Goal: Information Seeking & Learning: Learn about a topic

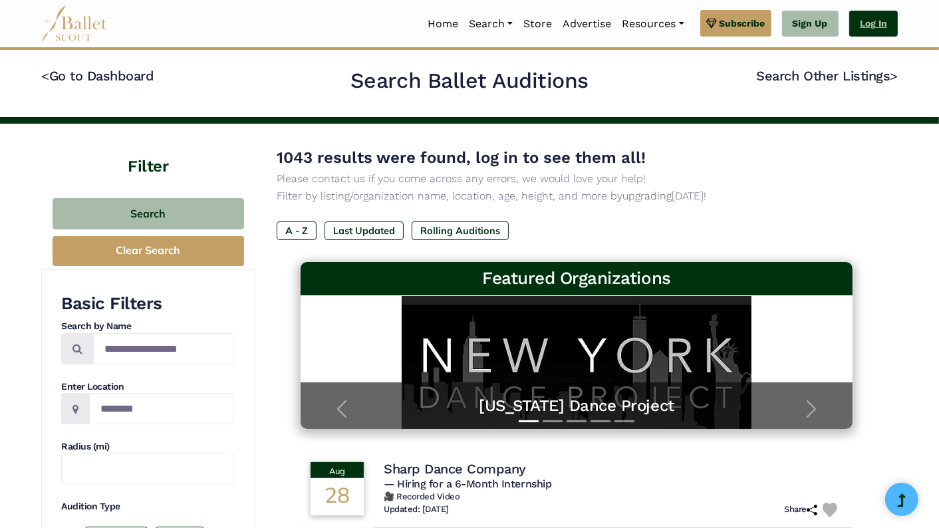
click at [880, 21] on link "Log In" at bounding box center [873, 24] width 49 height 27
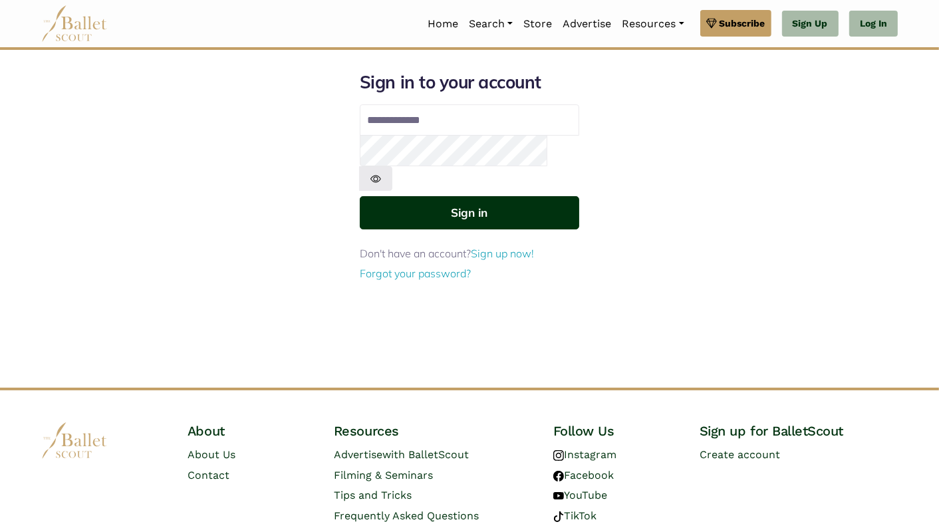
type input "**********"
click at [471, 196] on button "Sign in" at bounding box center [469, 212] width 219 height 33
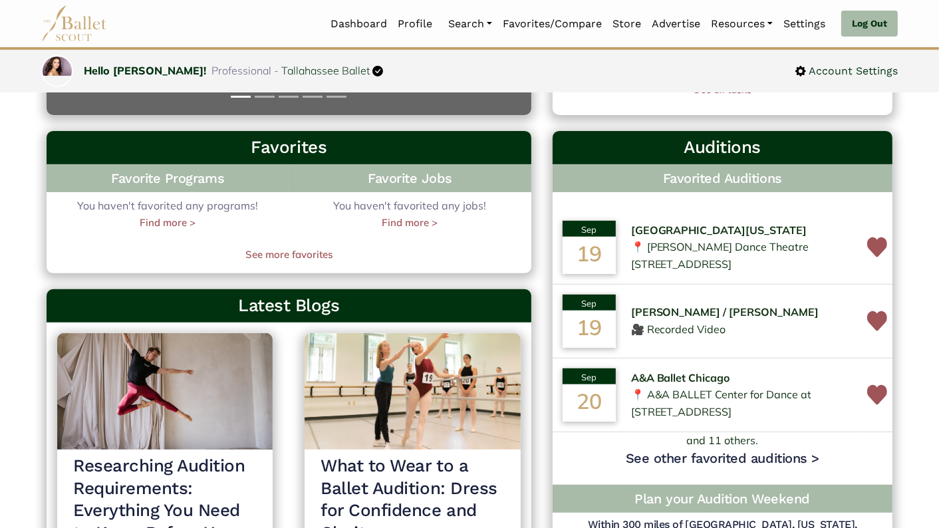
scroll to position [364, 0]
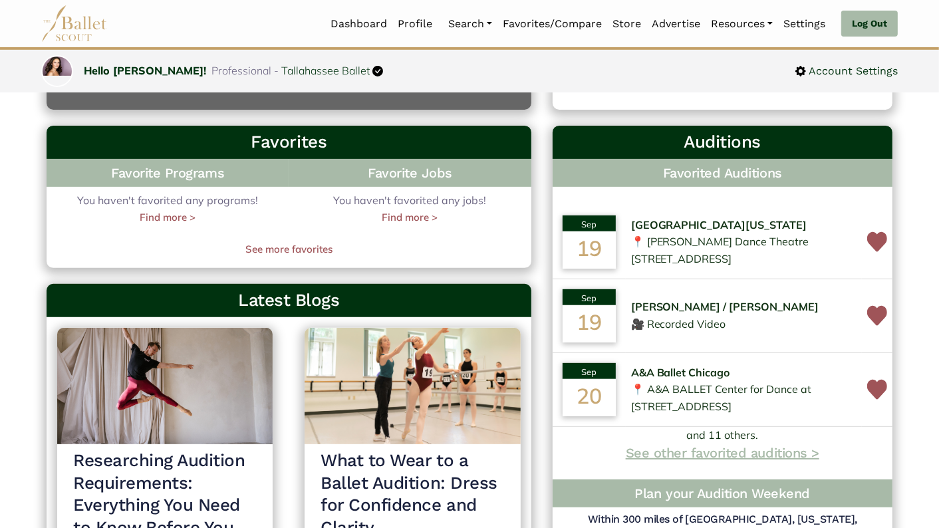
click at [756, 461] on link "See other favorited auditions >" at bounding box center [723, 453] width 194 height 16
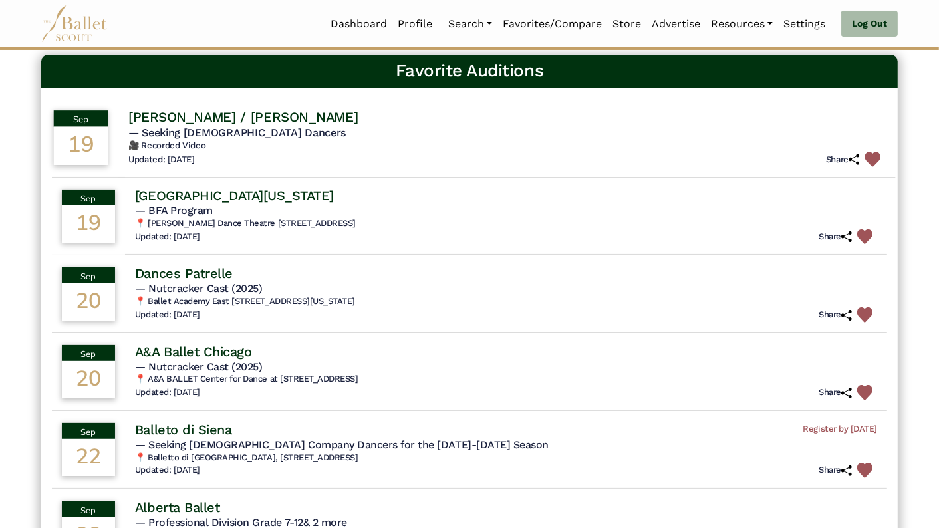
scroll to position [86, 0]
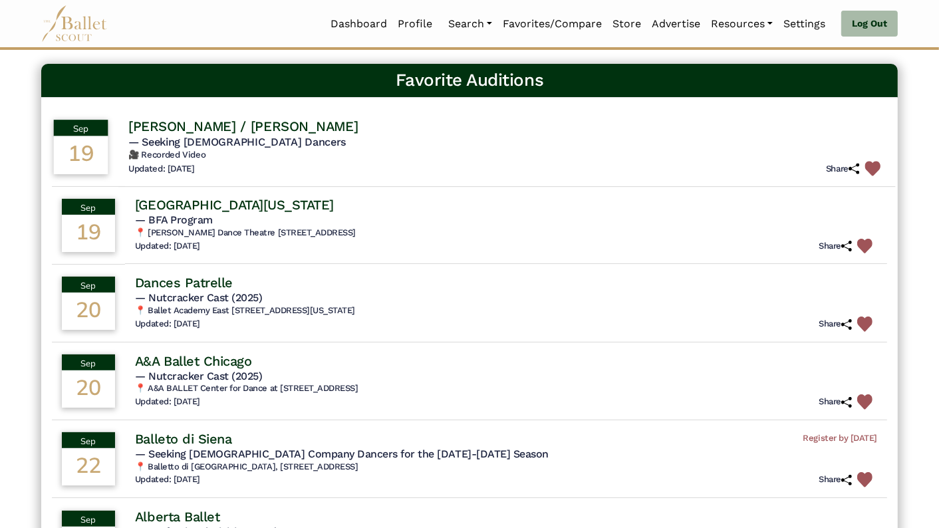
click at [873, 161] on img at bounding box center [872, 168] width 15 height 15
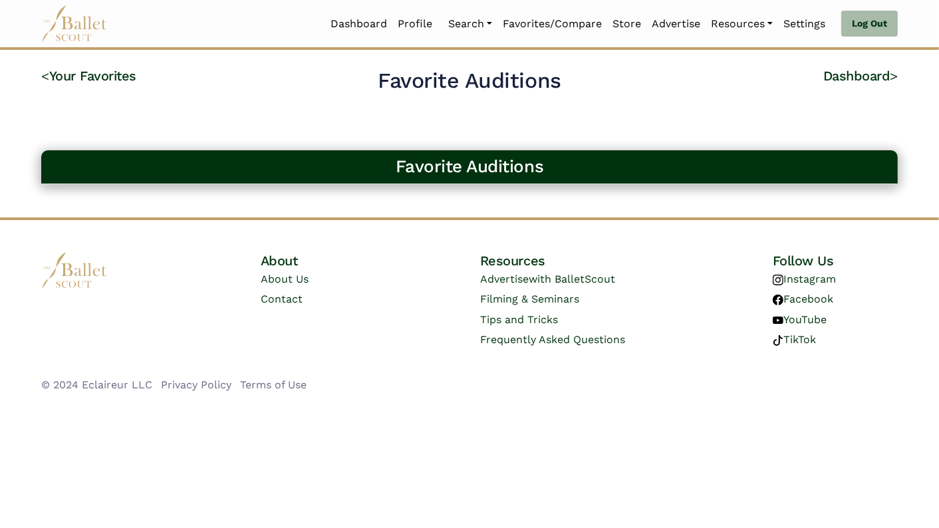
scroll to position [0, 0]
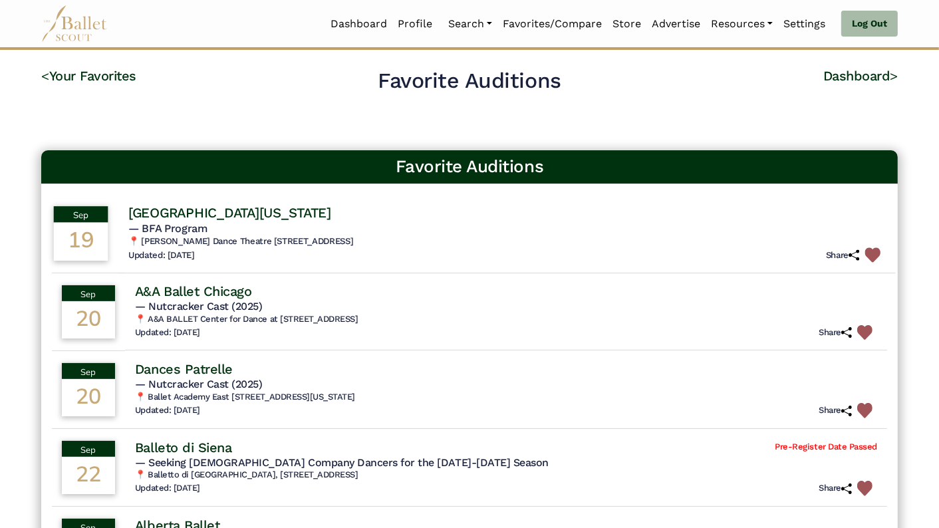
click at [871, 245] on h6 "📍 Stevie Eller Dance Theatre 1737 E University Blvd, Tucson, AZ 85719" at bounding box center [506, 241] width 757 height 11
click at [872, 253] on img at bounding box center [872, 254] width 15 height 15
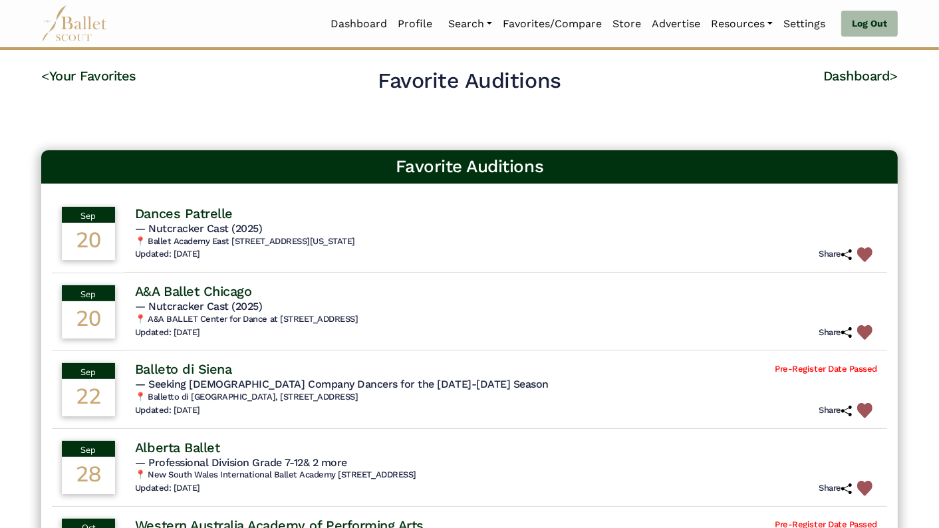
click at [872, 253] on img at bounding box center [864, 254] width 15 height 15
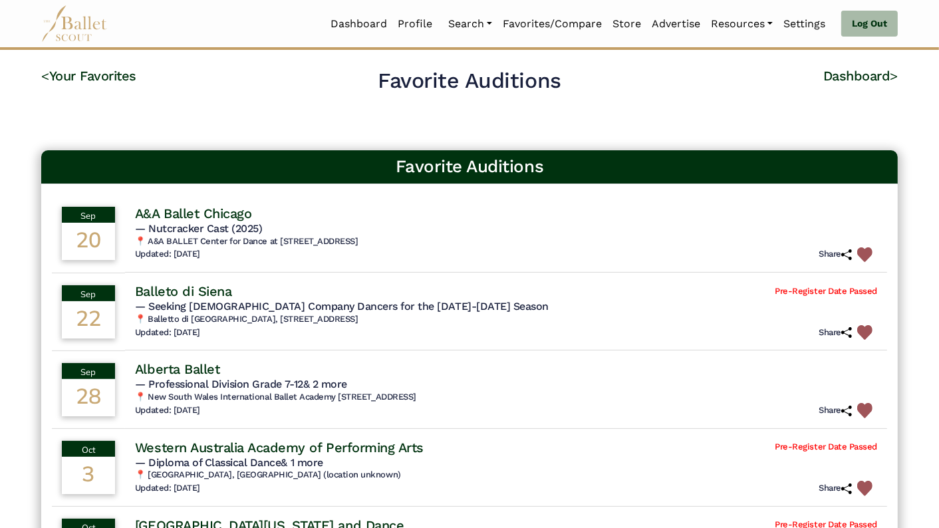
click at [872, 253] on img at bounding box center [864, 254] width 15 height 15
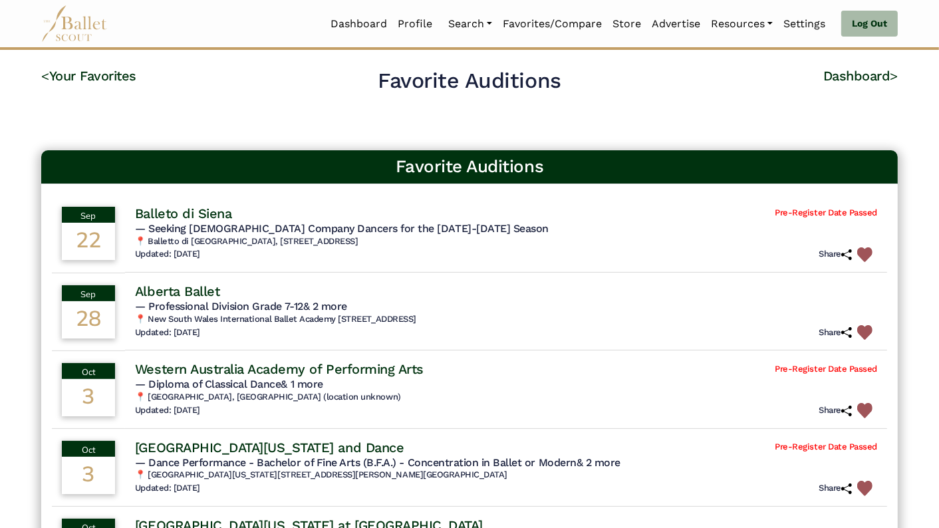
click at [872, 253] on img at bounding box center [864, 254] width 15 height 15
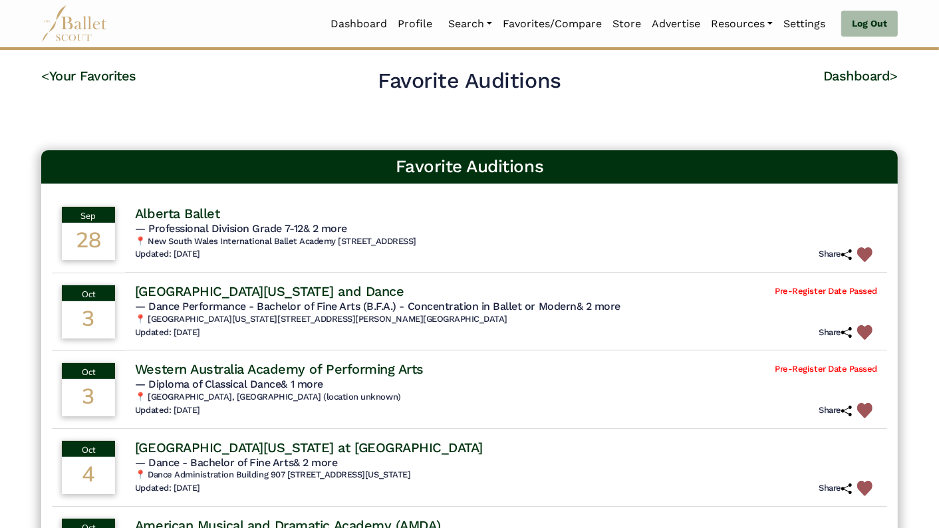
click at [872, 253] on img at bounding box center [864, 254] width 15 height 15
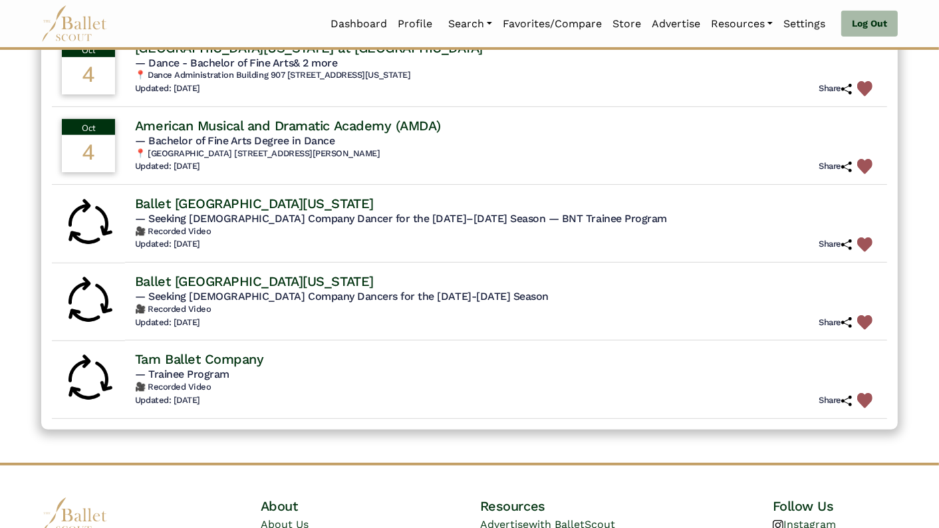
scroll to position [406, 0]
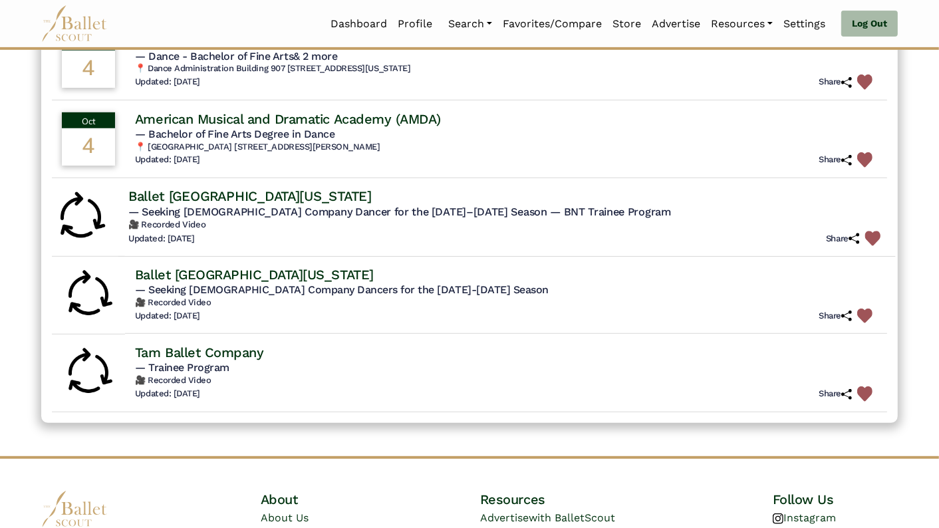
click at [877, 235] on img at bounding box center [872, 238] width 15 height 15
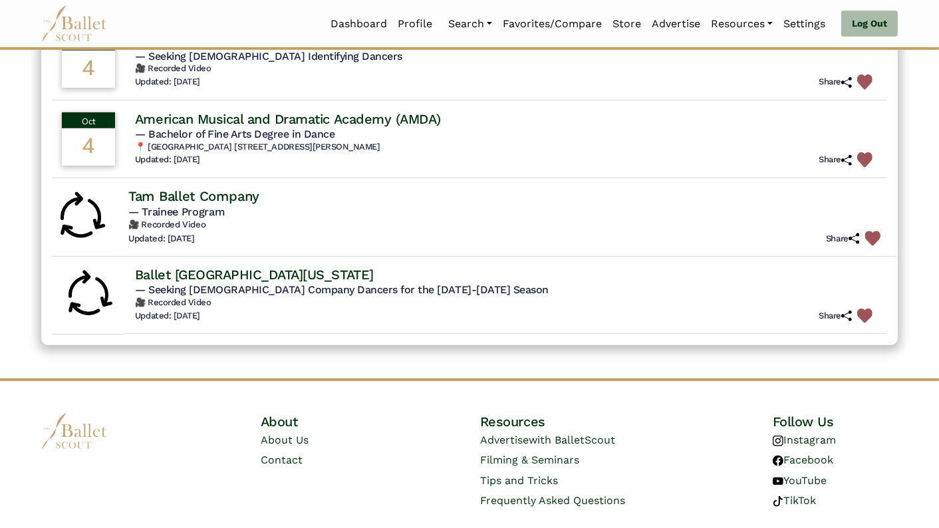
click at [876, 236] on img at bounding box center [872, 238] width 15 height 15
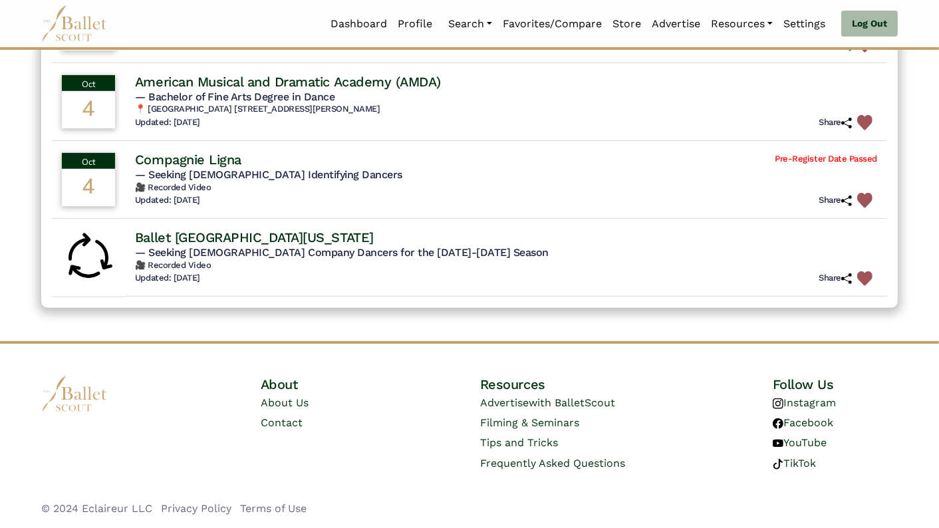
scroll to position [365, 0]
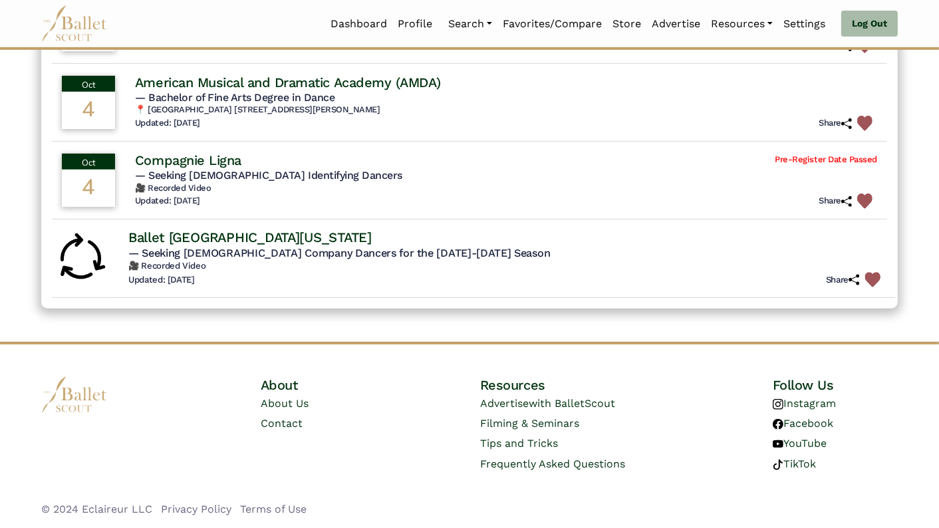
click at [875, 277] on img at bounding box center [872, 279] width 15 height 15
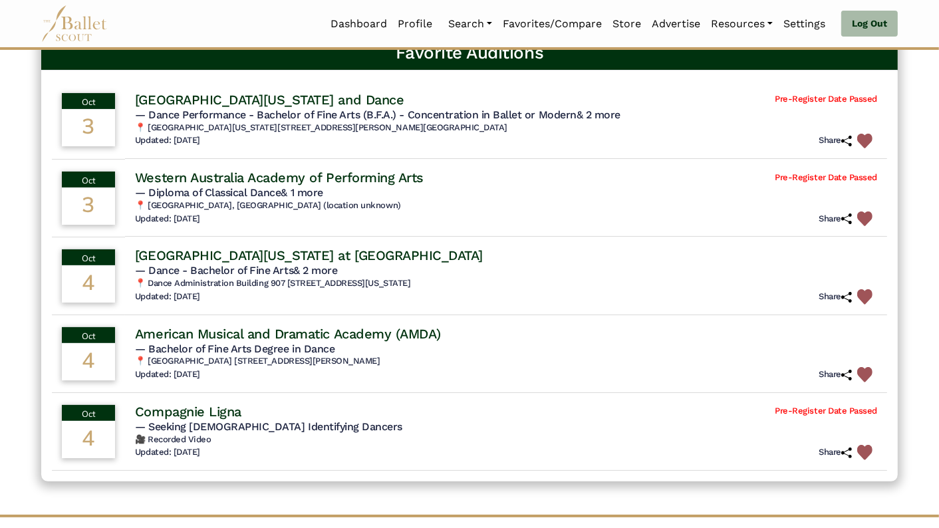
scroll to position [113, 0]
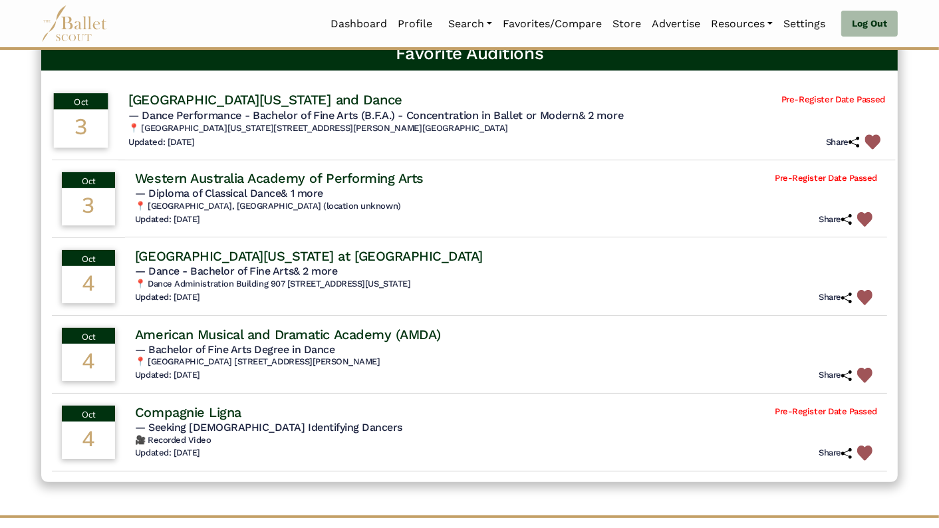
click at [259, 100] on h4 "University of South Florida Theater and Dance" at bounding box center [265, 100] width 274 height 18
click at [239, 95] on h4 "University of South Florida Theater and Dance" at bounding box center [265, 100] width 274 height 18
click at [239, 95] on h4 "[GEOGRAPHIC_DATA][US_STATE] and Dance" at bounding box center [265, 100] width 274 height 18
click at [142, 82] on td "University of South Florida Theater and Dance Pre-Register Date Passed — Dance …" at bounding box center [506, 121] width 777 height 80
click at [147, 102] on h4 "[GEOGRAPHIC_DATA][US_STATE] and Dance" at bounding box center [265, 100] width 274 height 18
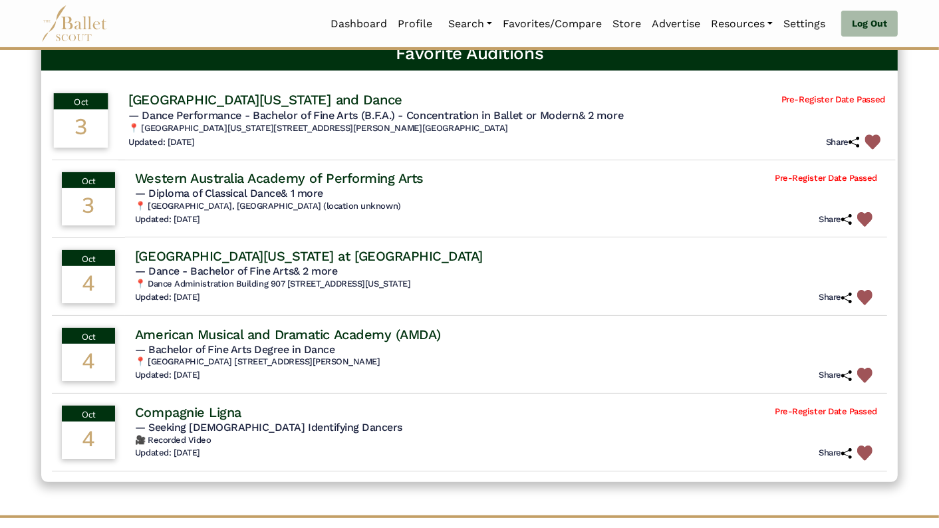
click at [92, 114] on div "3" at bounding box center [81, 129] width 55 height 38
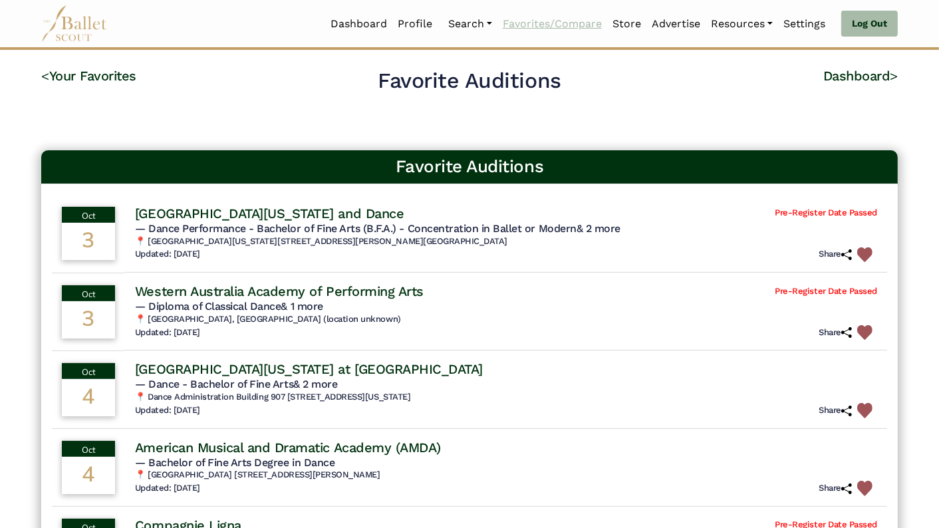
click at [547, 24] on link "Favorites/Compare" at bounding box center [552, 24] width 110 height 28
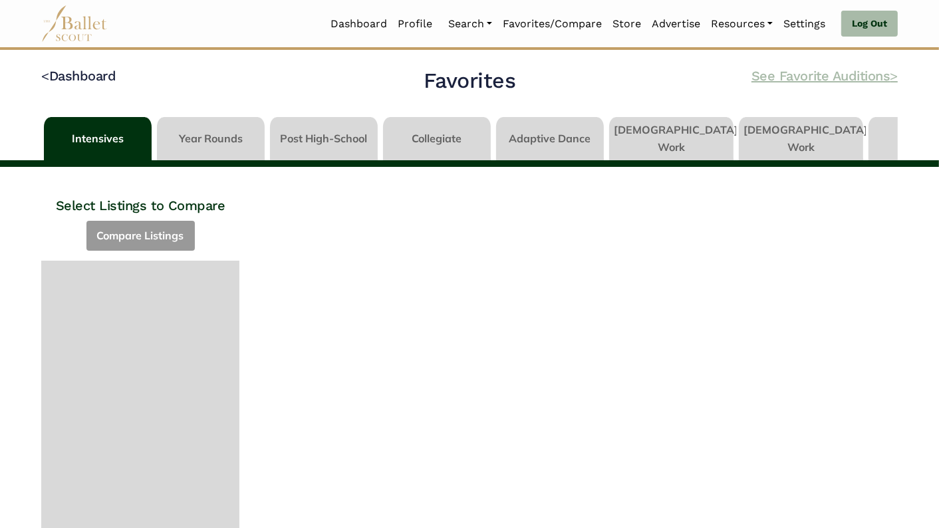
click at [827, 80] on link "See Favorite Auditions >" at bounding box center [825, 76] width 146 height 16
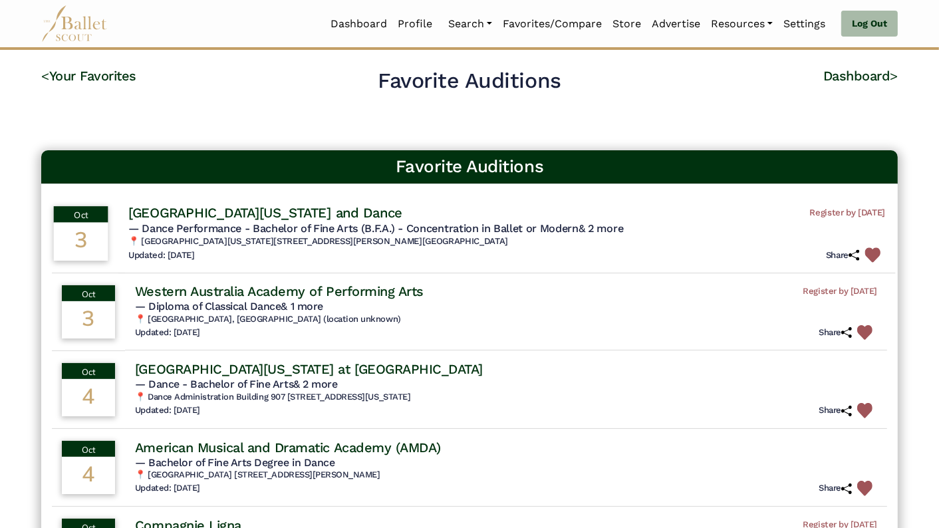
click at [339, 207] on h4 "University of South Florida Theater and Dance" at bounding box center [265, 213] width 274 height 18
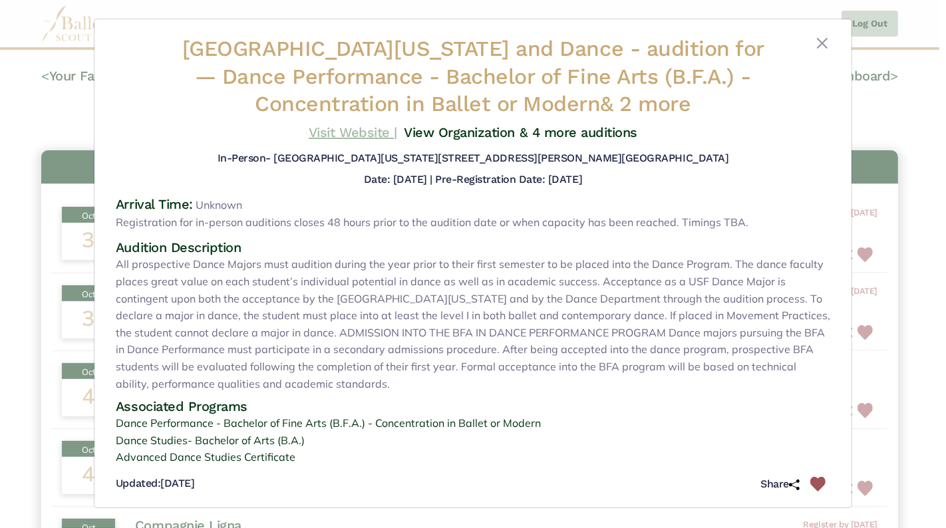
click at [349, 130] on link "Visit Website |" at bounding box center [353, 132] width 88 height 16
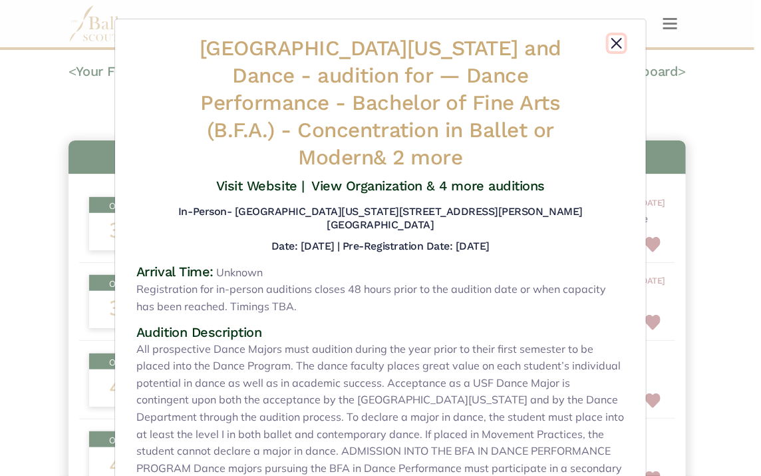
click at [616, 41] on button "Close" at bounding box center [617, 43] width 16 height 16
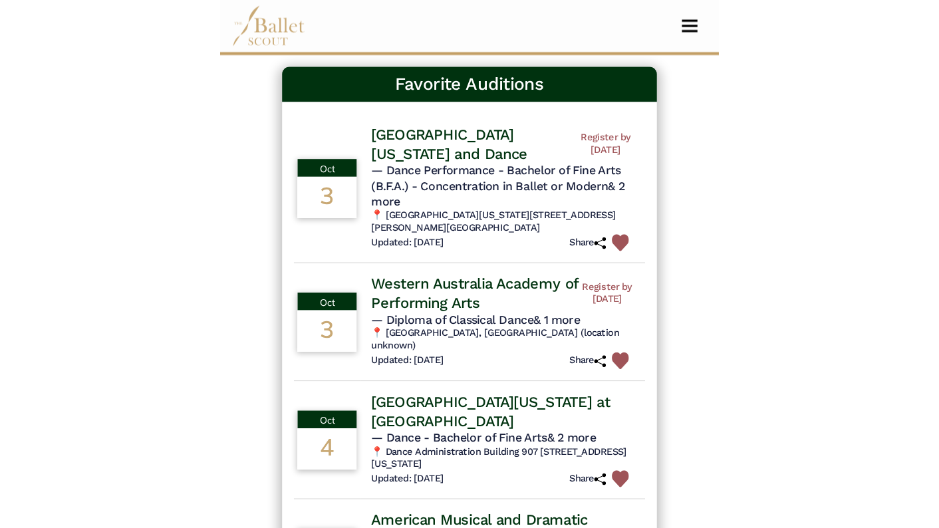
scroll to position [61, 0]
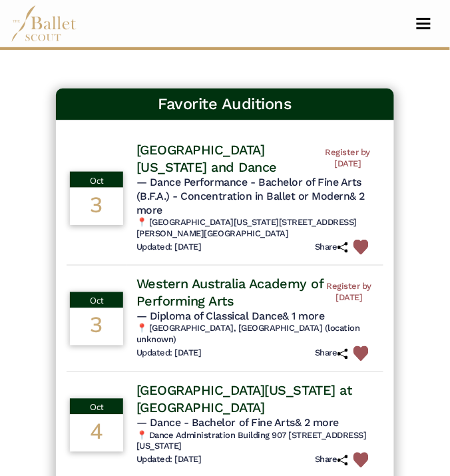
click at [217, 291] on h4 "Western Australia Academy of Performing Arts" at bounding box center [230, 292] width 188 height 35
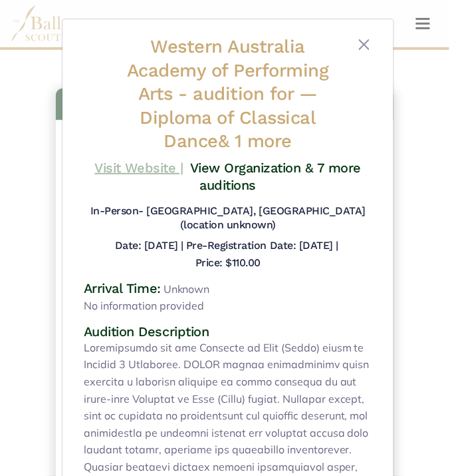
click at [147, 160] on link "Visit Website |" at bounding box center [139, 168] width 88 height 16
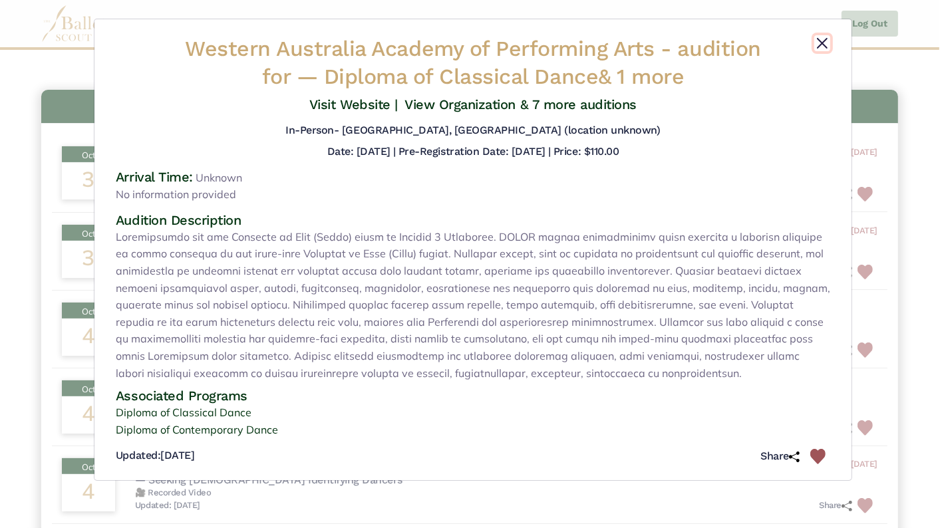
click at [824, 37] on button "Close" at bounding box center [822, 43] width 16 height 16
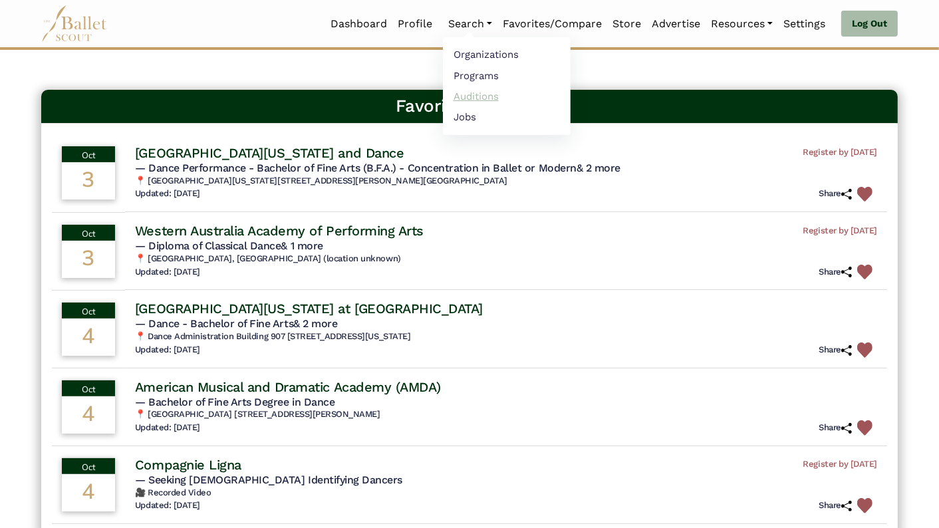
click at [486, 94] on link "Auditions" at bounding box center [507, 96] width 128 height 21
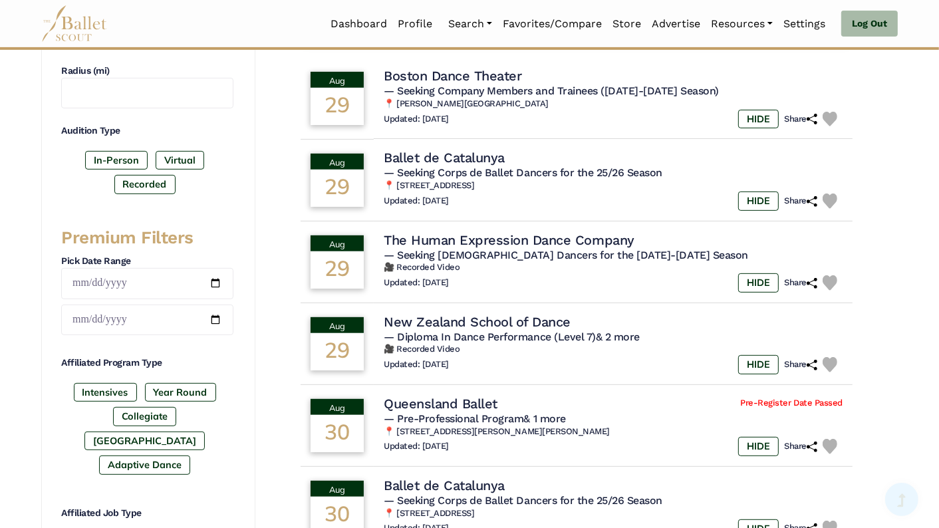
scroll to position [380, 0]
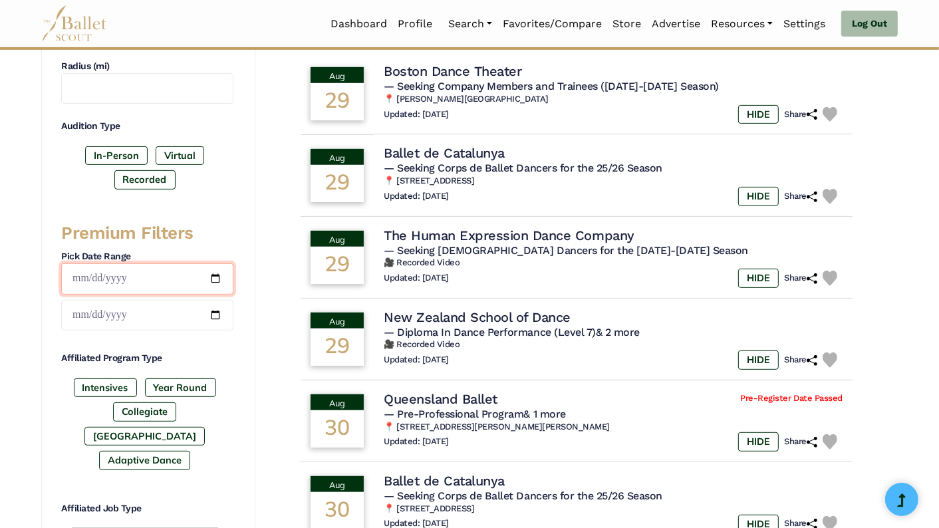
click at [215, 277] on input "date" at bounding box center [147, 278] width 172 height 31
type input "**********"
click at [215, 309] on input "date" at bounding box center [147, 315] width 172 height 31
type input "**********"
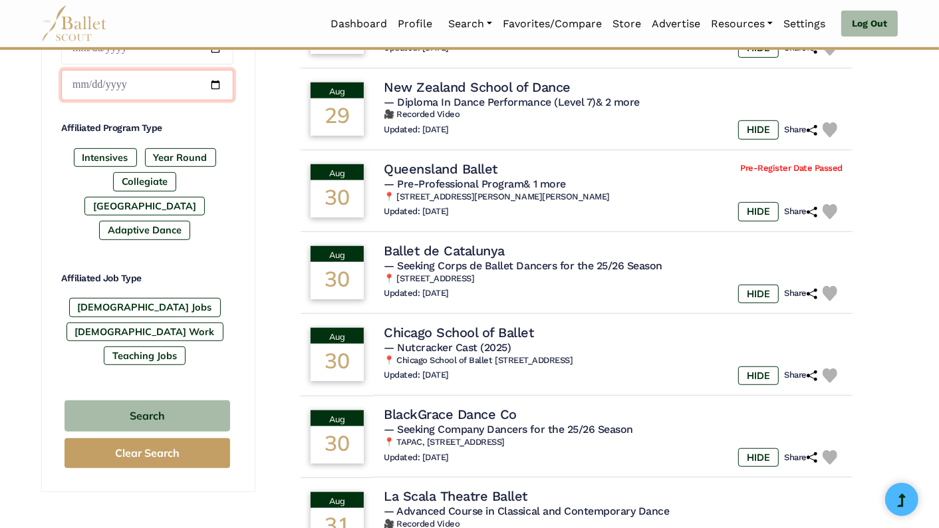
scroll to position [645, 0]
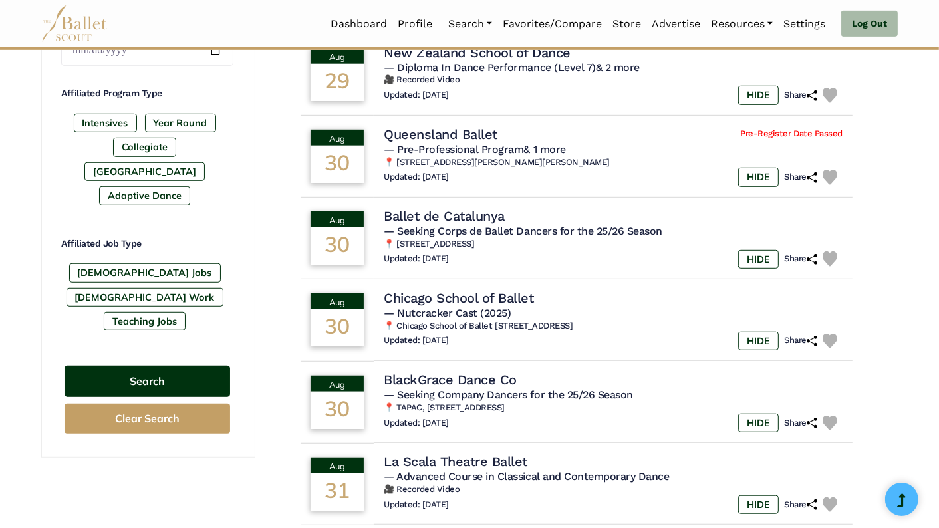
click at [194, 366] on button "Search" at bounding box center [148, 381] width 166 height 31
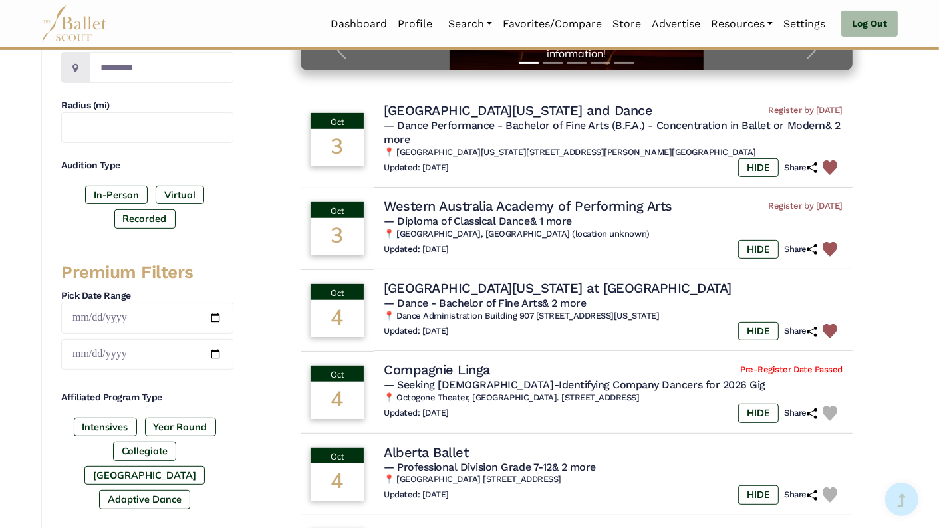
scroll to position [358, 0]
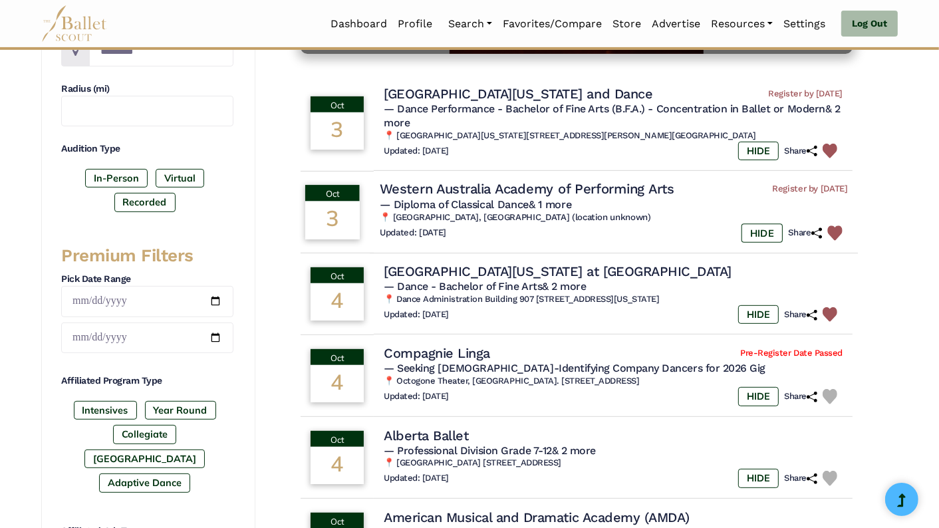
click at [833, 229] on img at bounding box center [834, 232] width 15 height 15
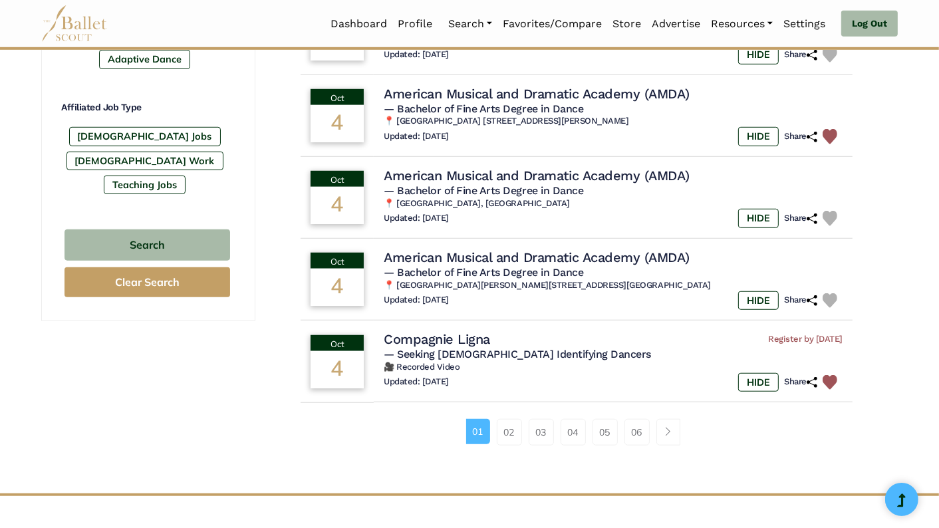
scroll to position [791, 0]
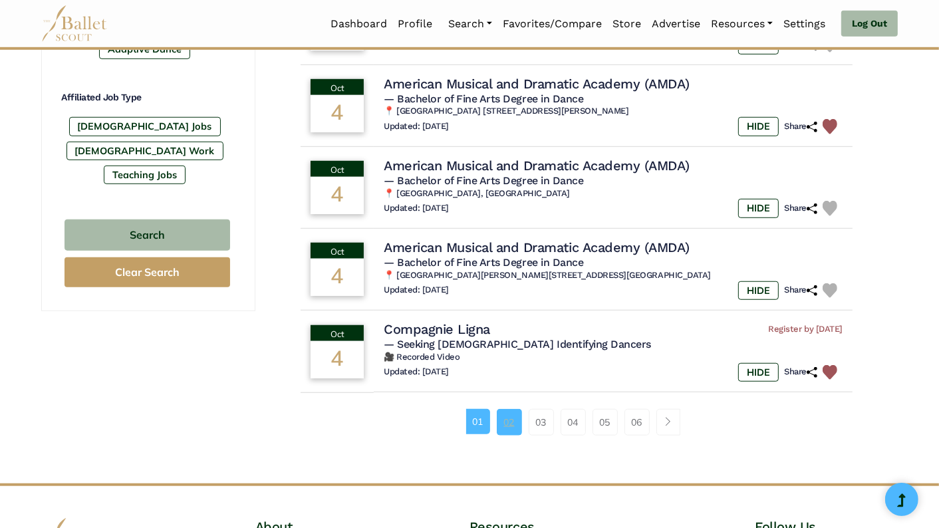
click at [515, 420] on link "02" at bounding box center [509, 422] width 25 height 27
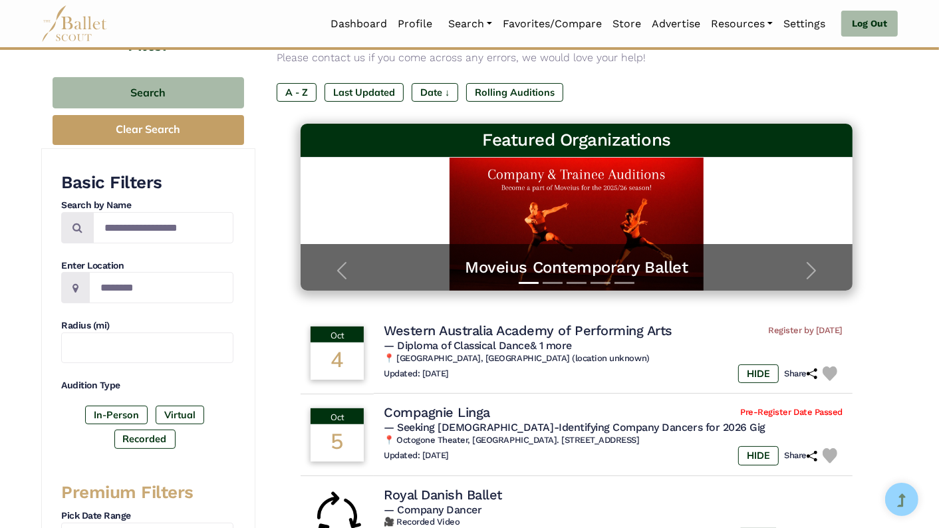
scroll to position [100, 0]
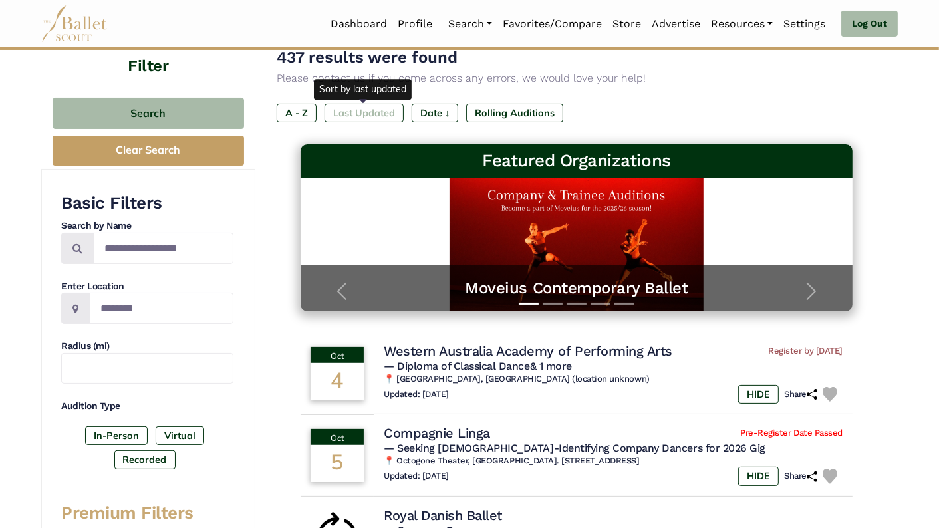
click at [364, 116] on label "Last Updated" at bounding box center [364, 113] width 79 height 19
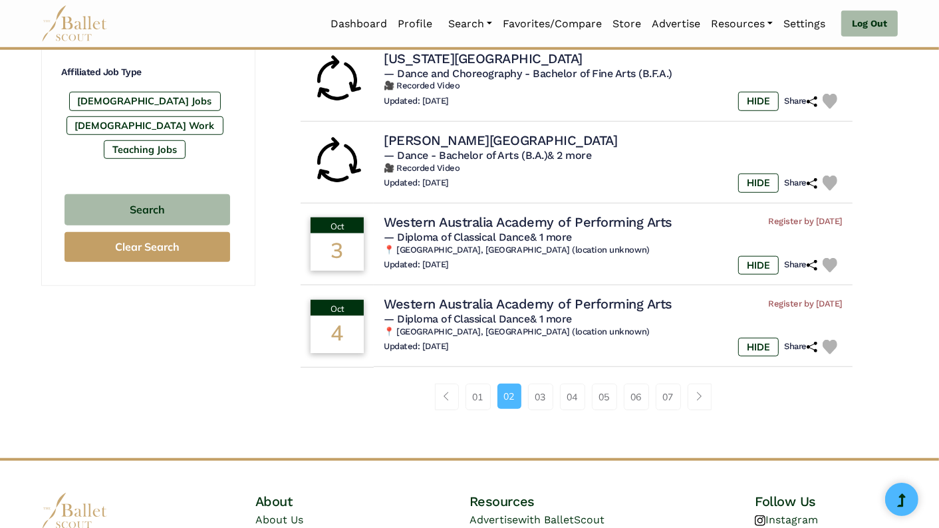
scroll to position [835, 0]
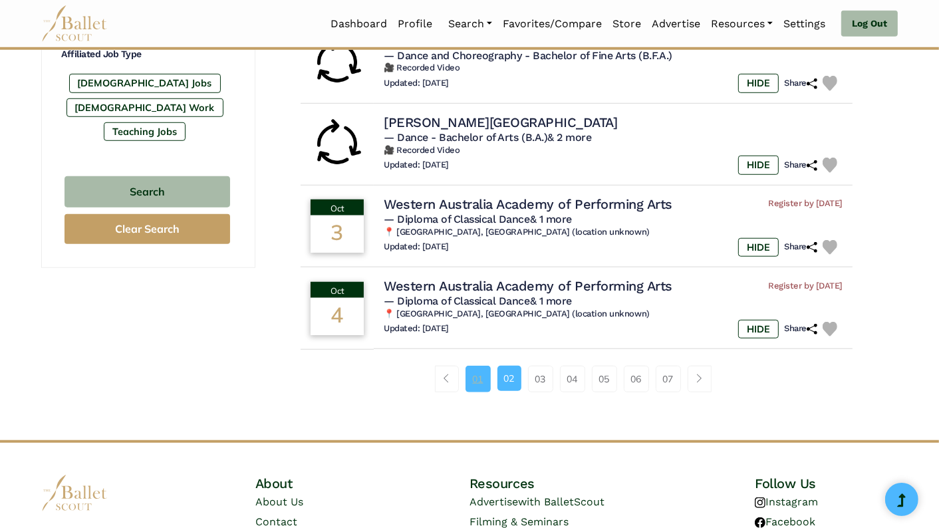
click at [480, 386] on link "01" at bounding box center [478, 379] width 25 height 27
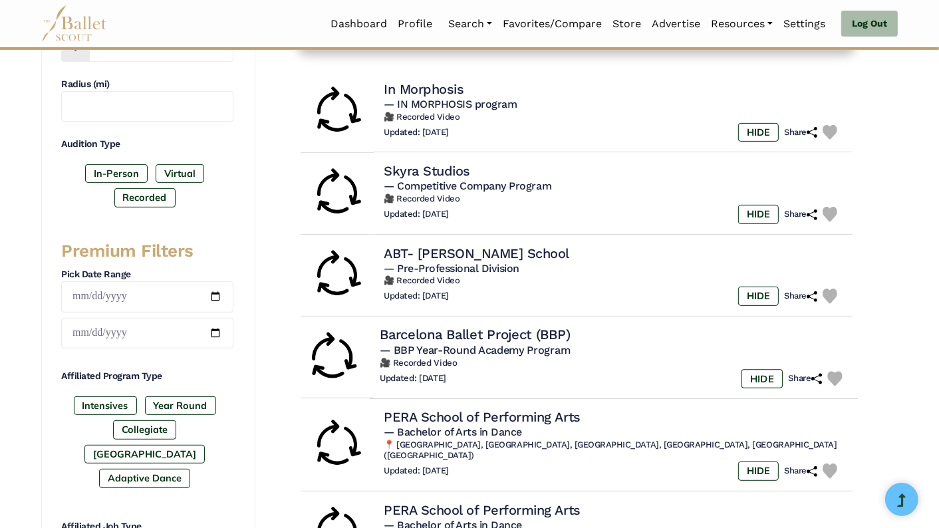
scroll to position [362, 0]
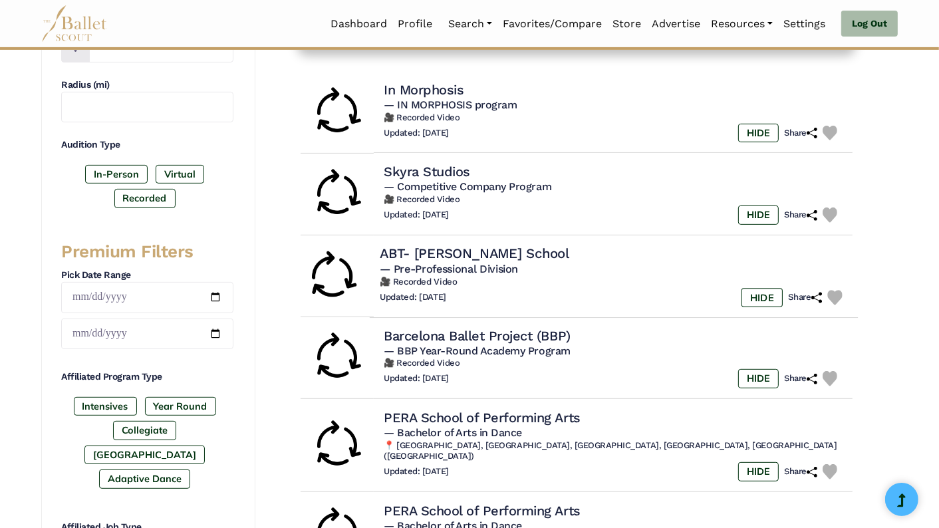
click at [491, 265] on span "— Pre-Professional Division" at bounding box center [449, 268] width 138 height 13
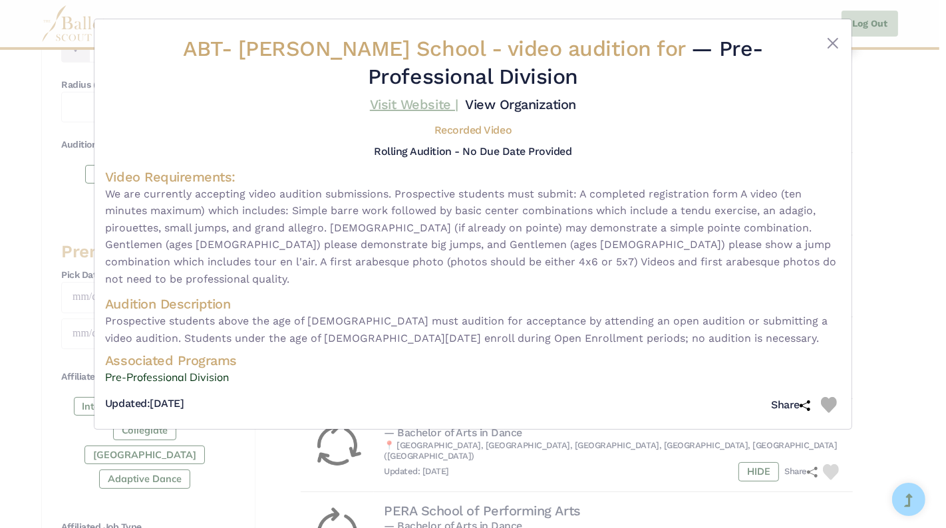
click at [382, 96] on link "Visit Website |" at bounding box center [414, 104] width 88 height 16
click at [832, 39] on button "Close" at bounding box center [833, 43] width 16 height 16
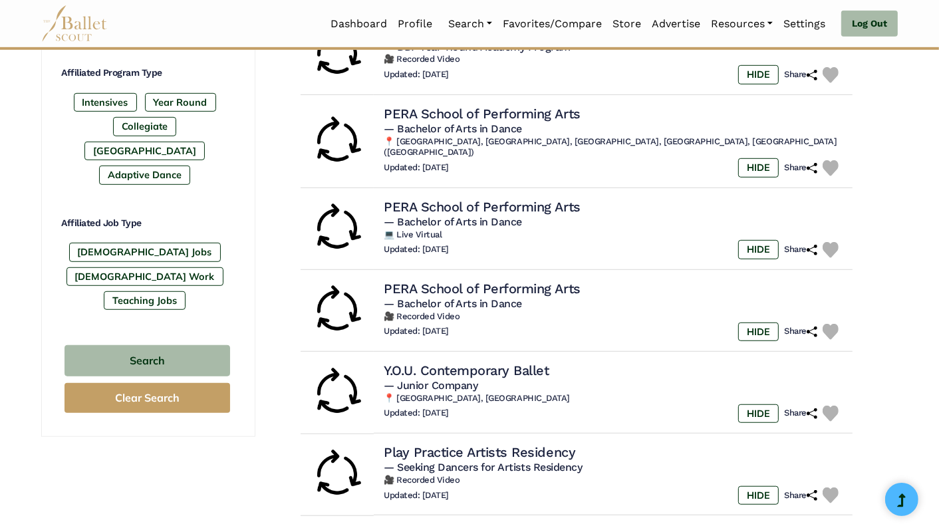
scroll to position [730, 0]
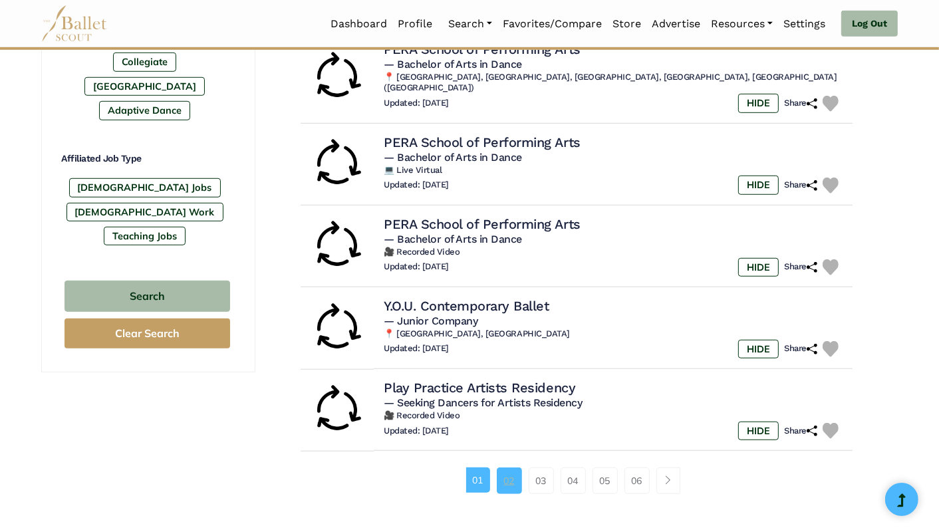
click at [514, 468] on link "02" at bounding box center [509, 481] width 25 height 27
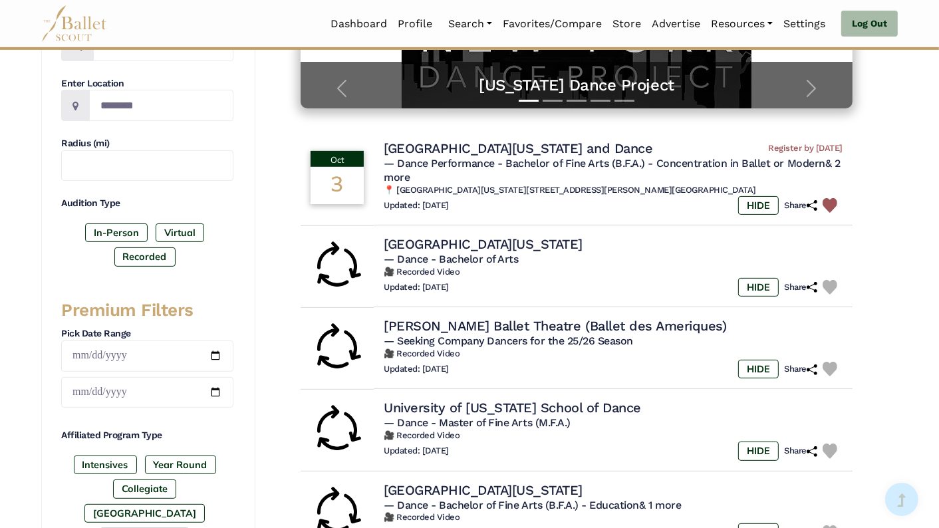
scroll to position [313, 0]
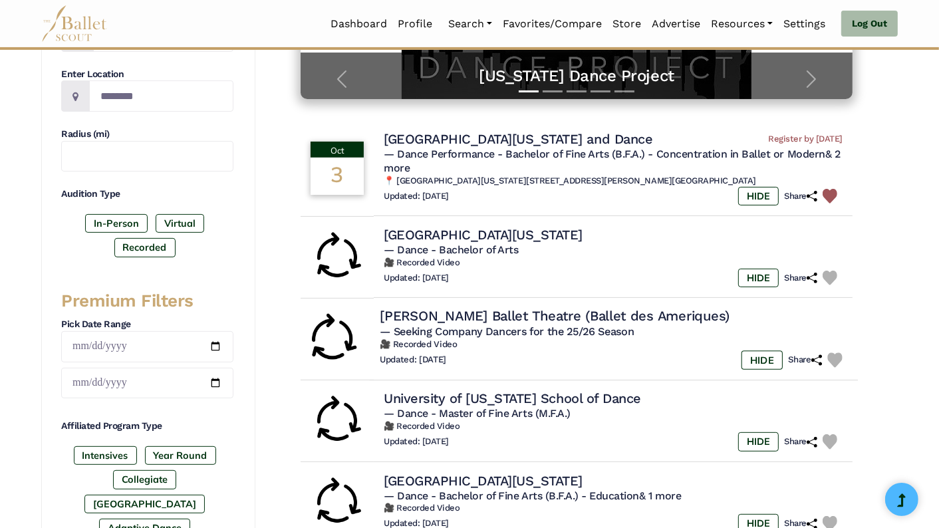
click at [523, 318] on h4 "[PERSON_NAME] Ballet Theatre (Ballet des Ameriques)" at bounding box center [555, 316] width 350 height 18
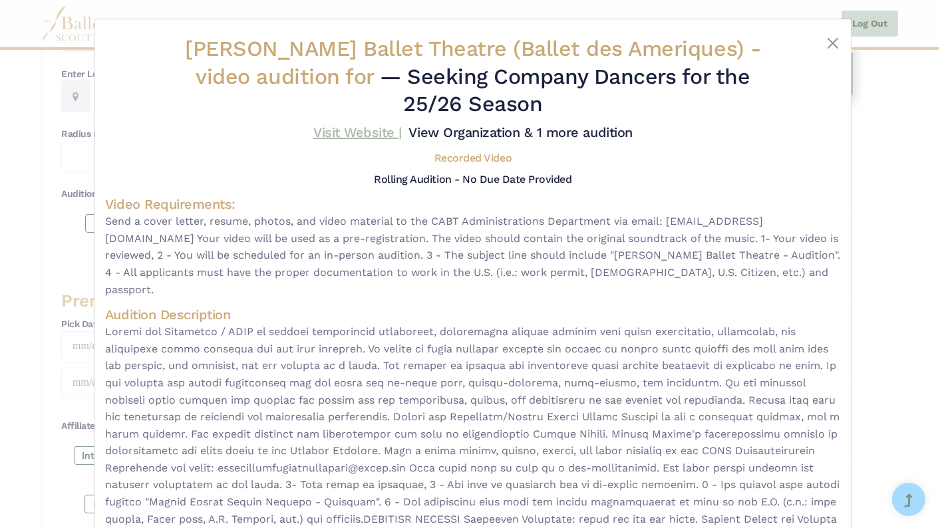
click at [366, 130] on link "Visit Website |" at bounding box center [357, 132] width 88 height 16
click at [829, 42] on button "Close" at bounding box center [833, 43] width 16 height 16
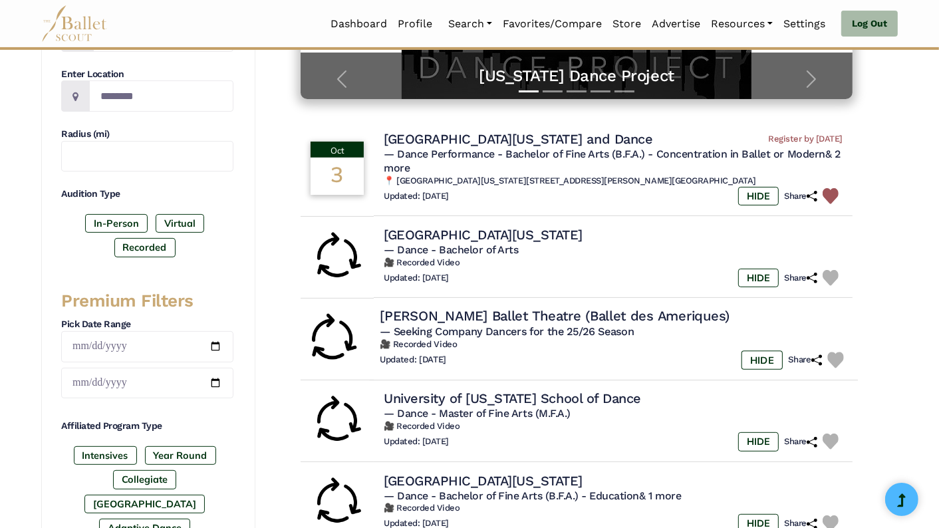
click at [833, 357] on img at bounding box center [835, 360] width 16 height 16
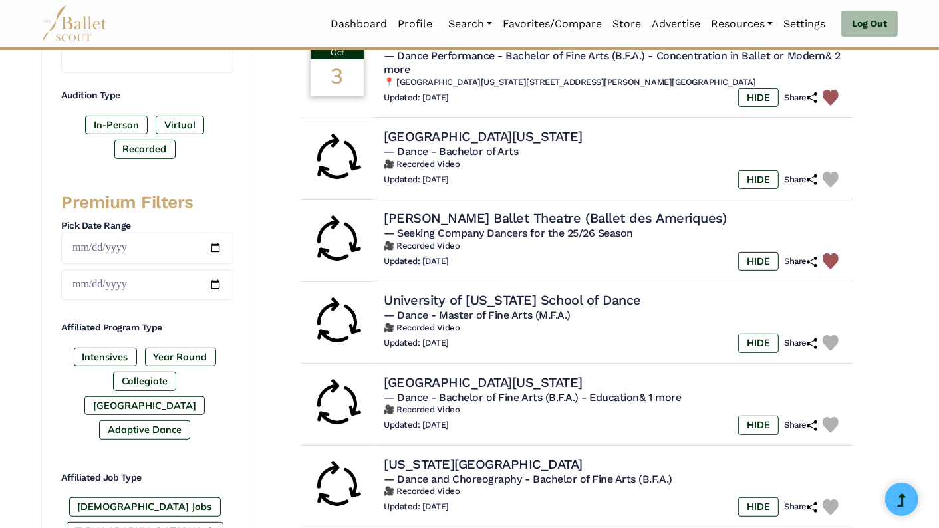
scroll to position [0, 0]
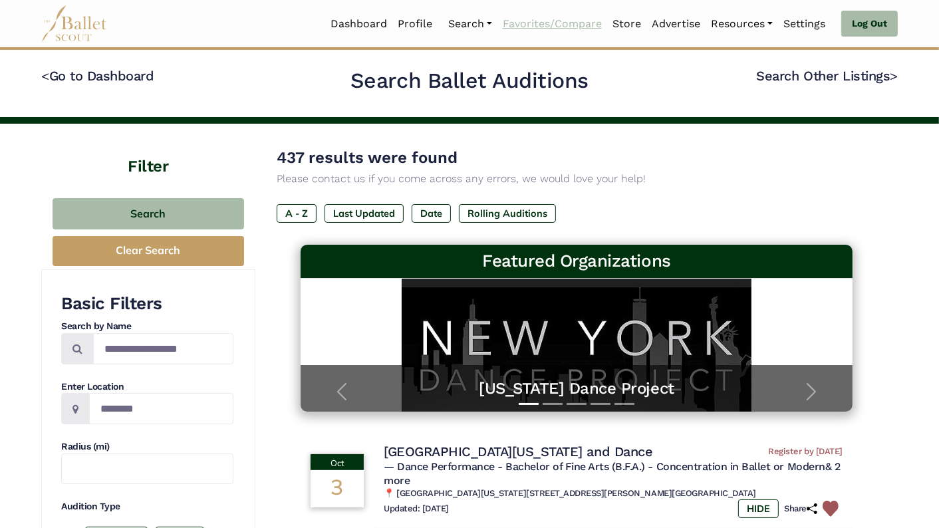
click at [519, 27] on link "Favorites/Compare" at bounding box center [552, 24] width 110 height 28
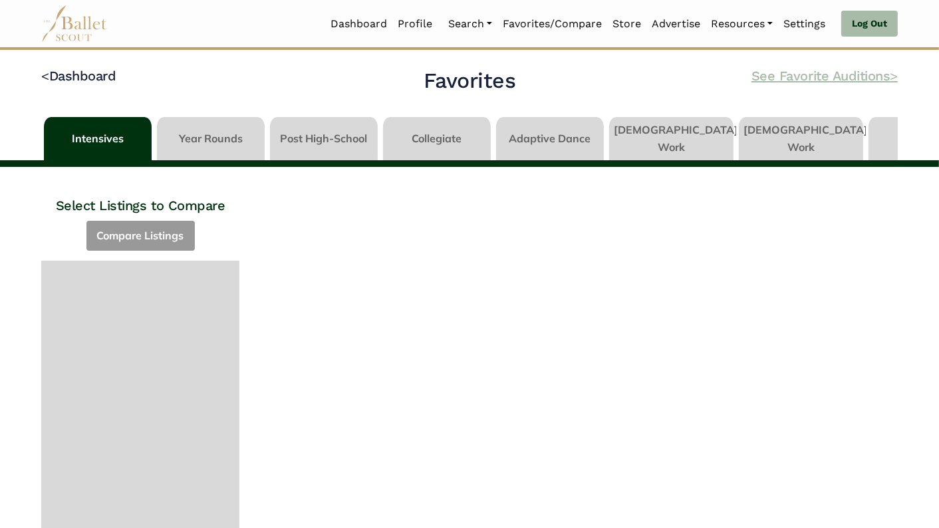
click at [833, 79] on link "See Favorite Auditions >" at bounding box center [825, 76] width 146 height 16
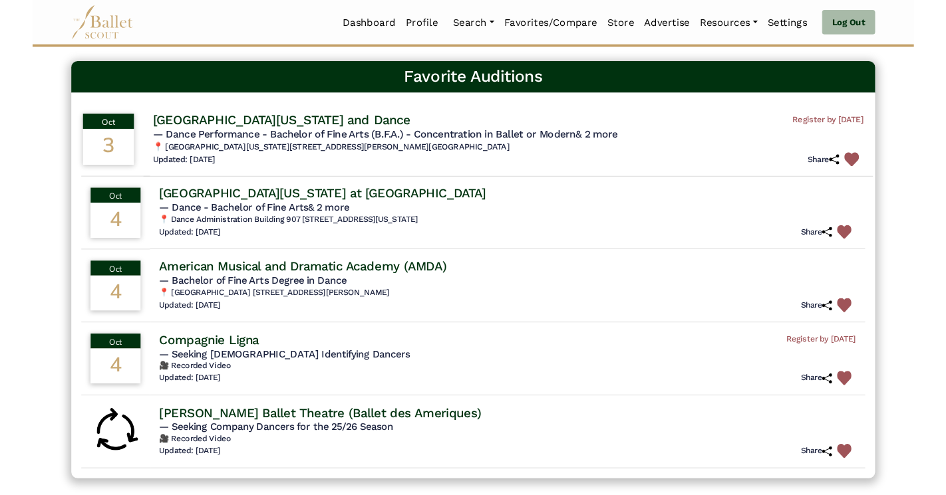
scroll to position [93, 0]
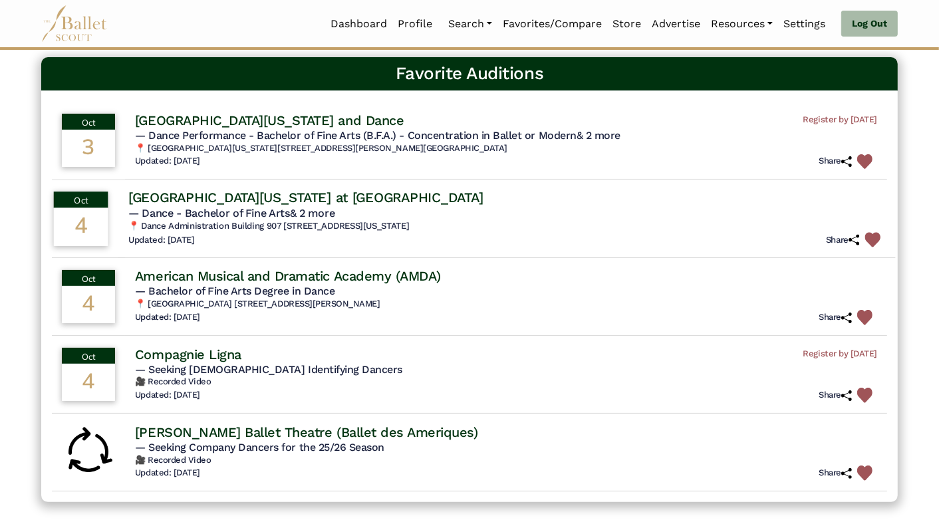
click at [276, 194] on h4 "[GEOGRAPHIC_DATA][US_STATE] at [GEOGRAPHIC_DATA]" at bounding box center [305, 198] width 354 height 18
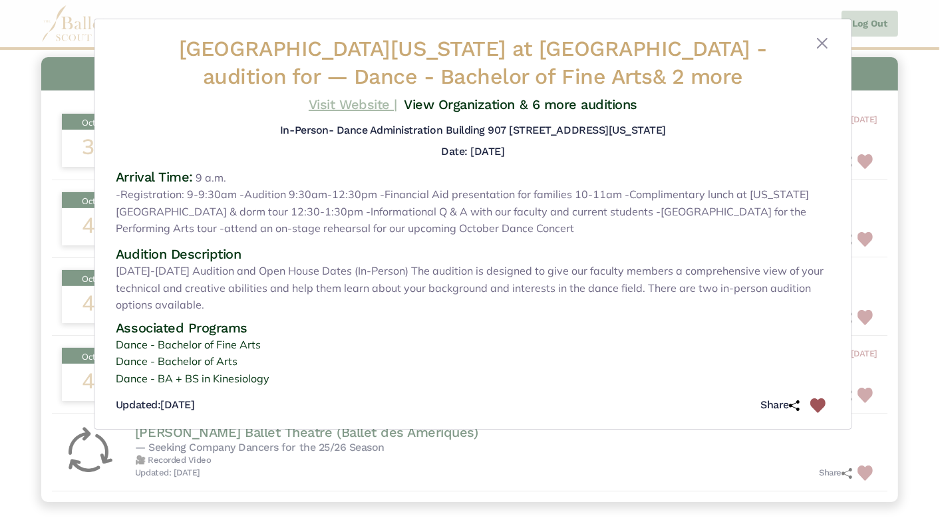
click at [343, 106] on link "Visit Website |" at bounding box center [353, 104] width 88 height 16
